Goal: Register for event/course

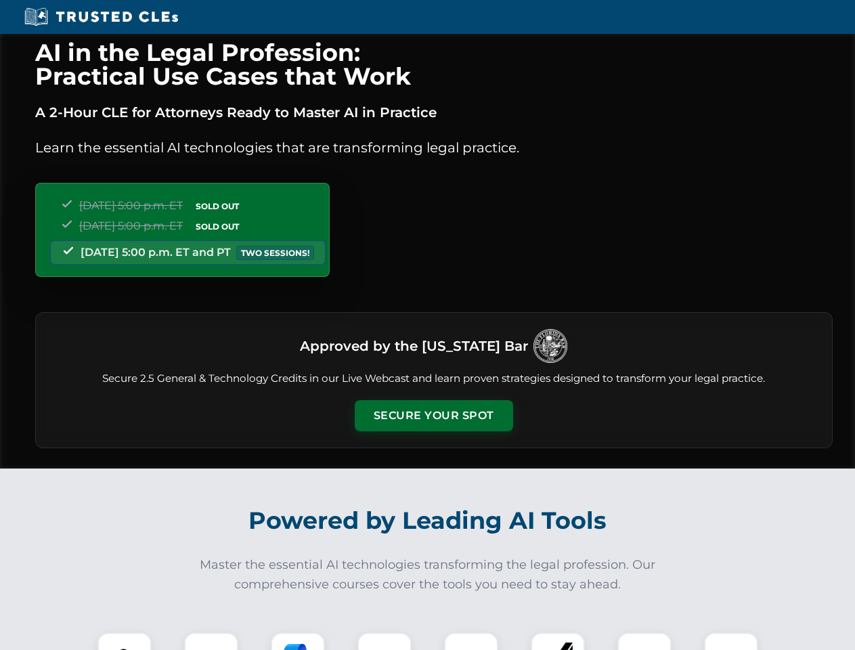
click at [433, 415] on button "Secure Your Spot" at bounding box center [434, 415] width 158 height 31
click at [125, 641] on img at bounding box center [124, 658] width 39 height 39
